Goal: Information Seeking & Learning: Learn about a topic

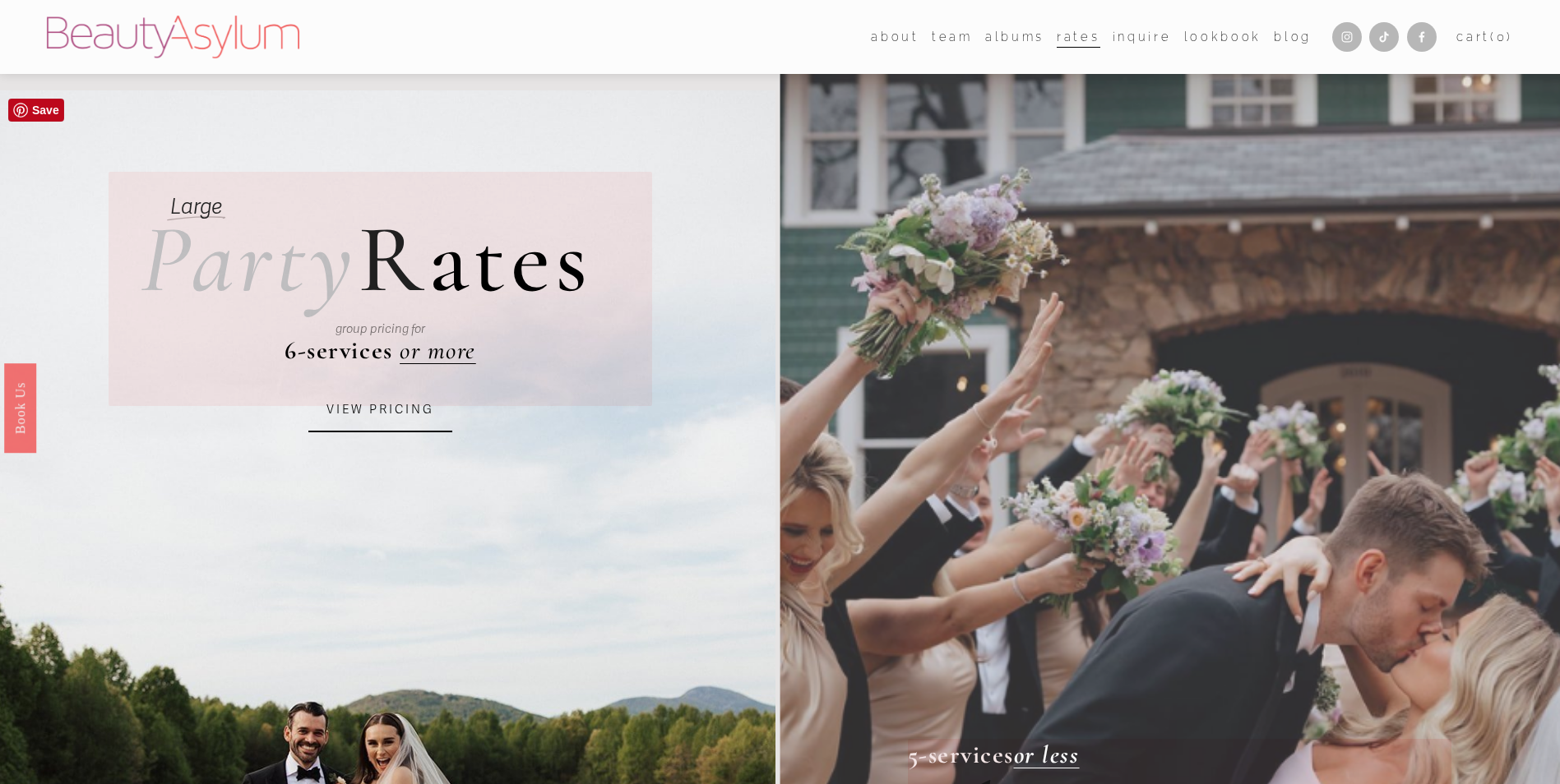
click at [374, 414] on link "VIEW PRICING" at bounding box center [379, 410] width 144 height 45
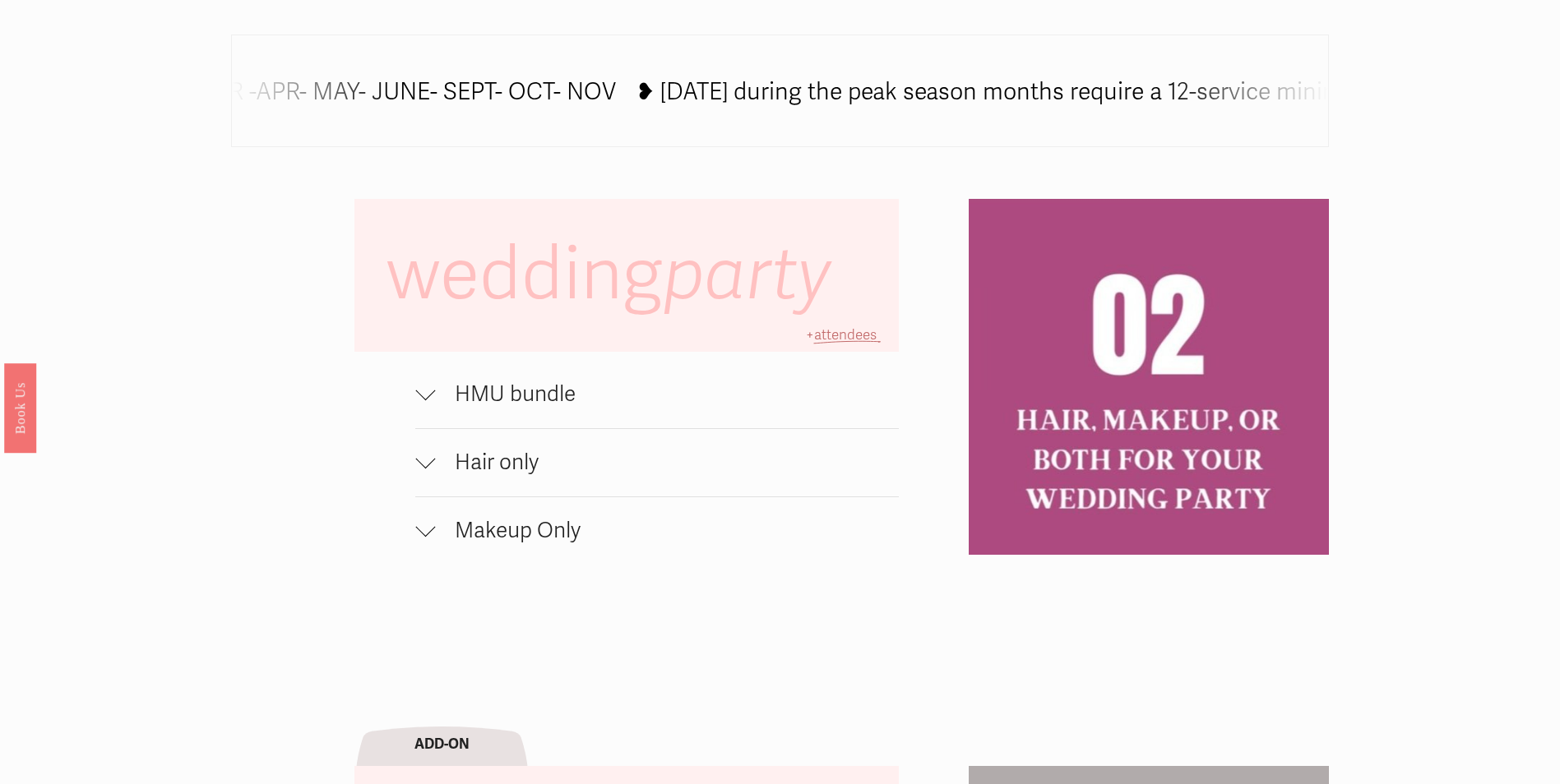
scroll to position [1232, 0]
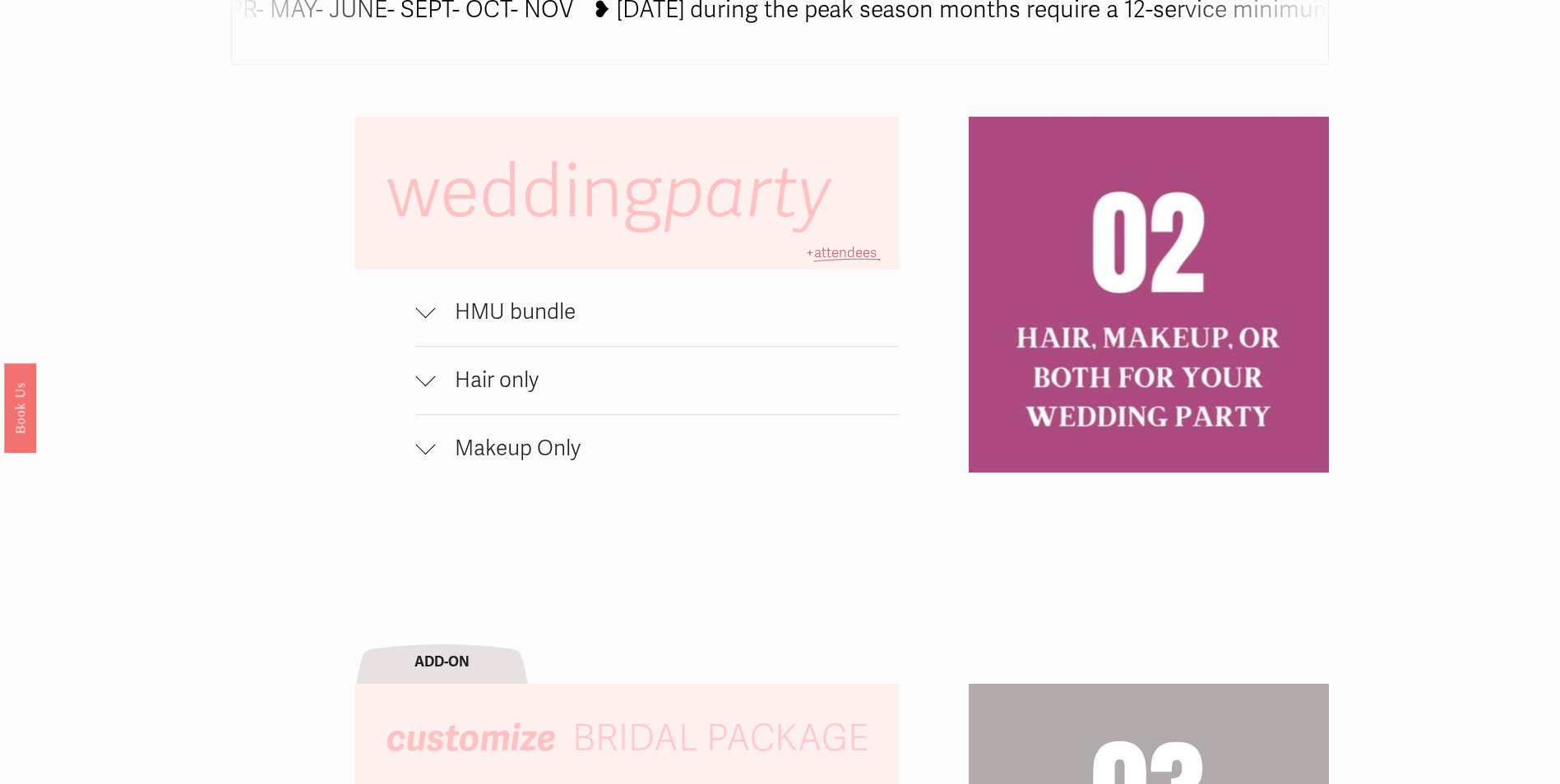
click at [423, 319] on div at bounding box center [425, 309] width 20 height 20
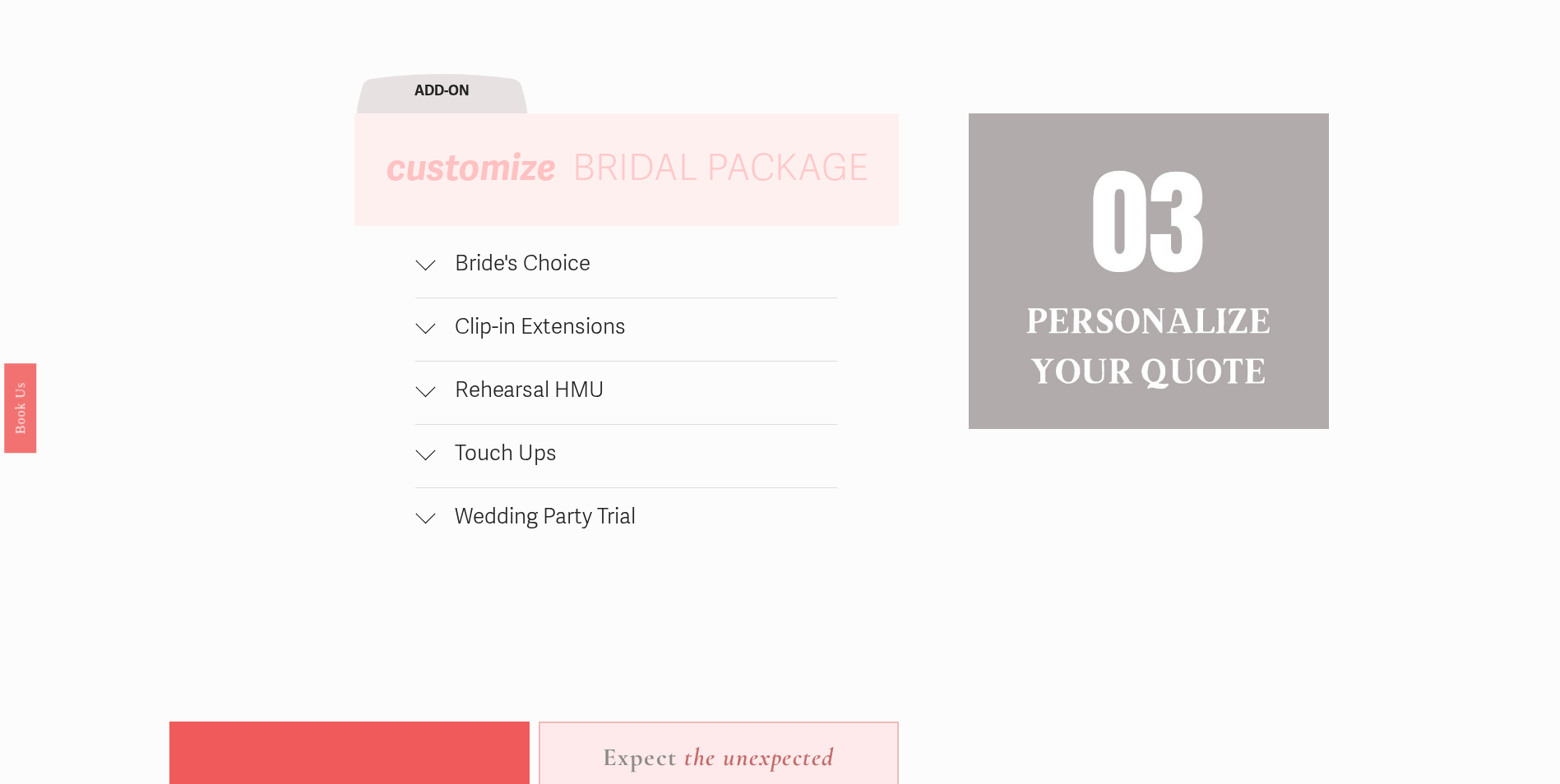
scroll to position [1890, 0]
click at [422, 284] on button "Bride's Choice" at bounding box center [625, 264] width 421 height 62
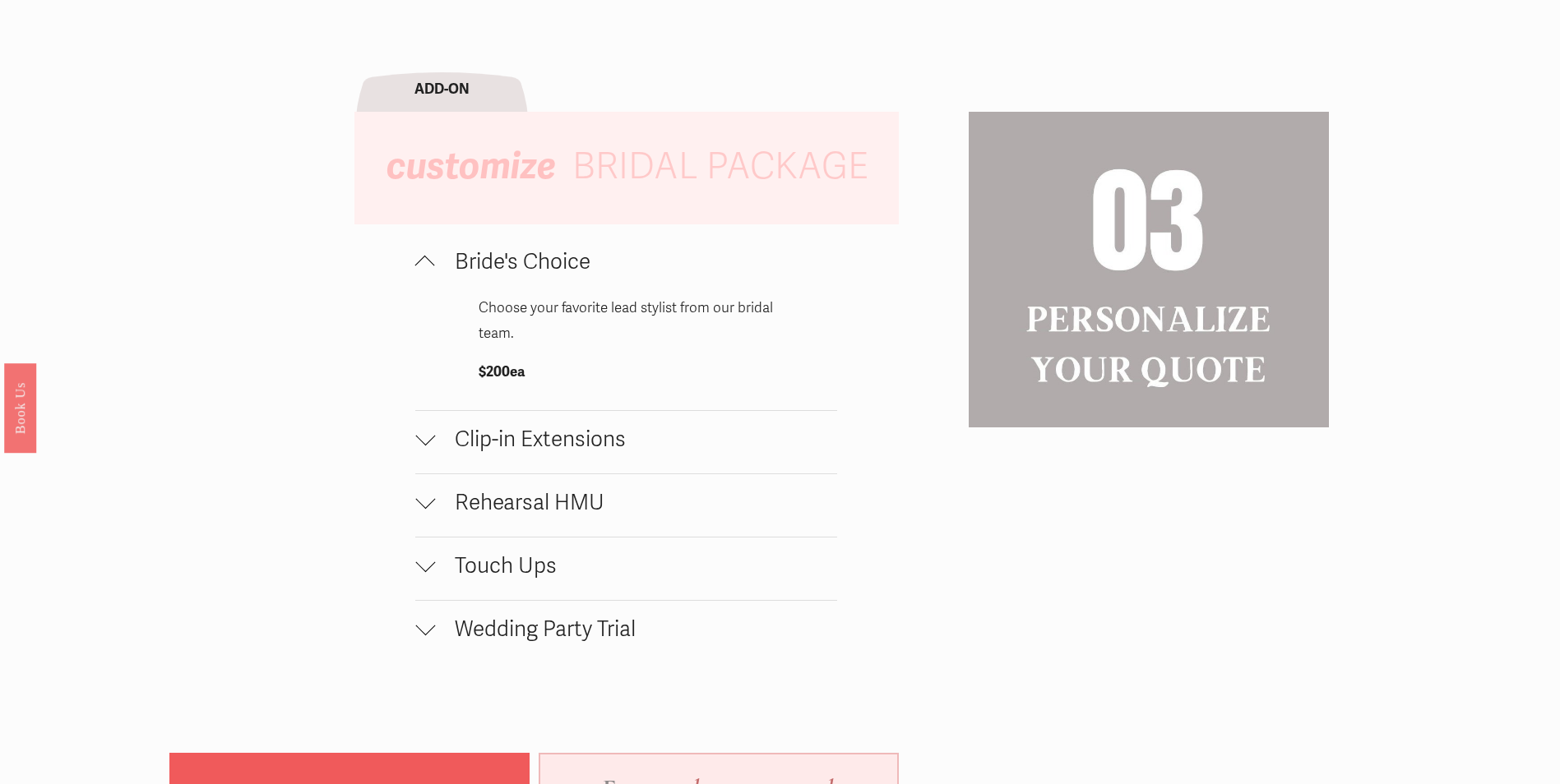
click at [422, 284] on button "Bride's Choice" at bounding box center [625, 264] width 421 height 62
